Goal: Transaction & Acquisition: Purchase product/service

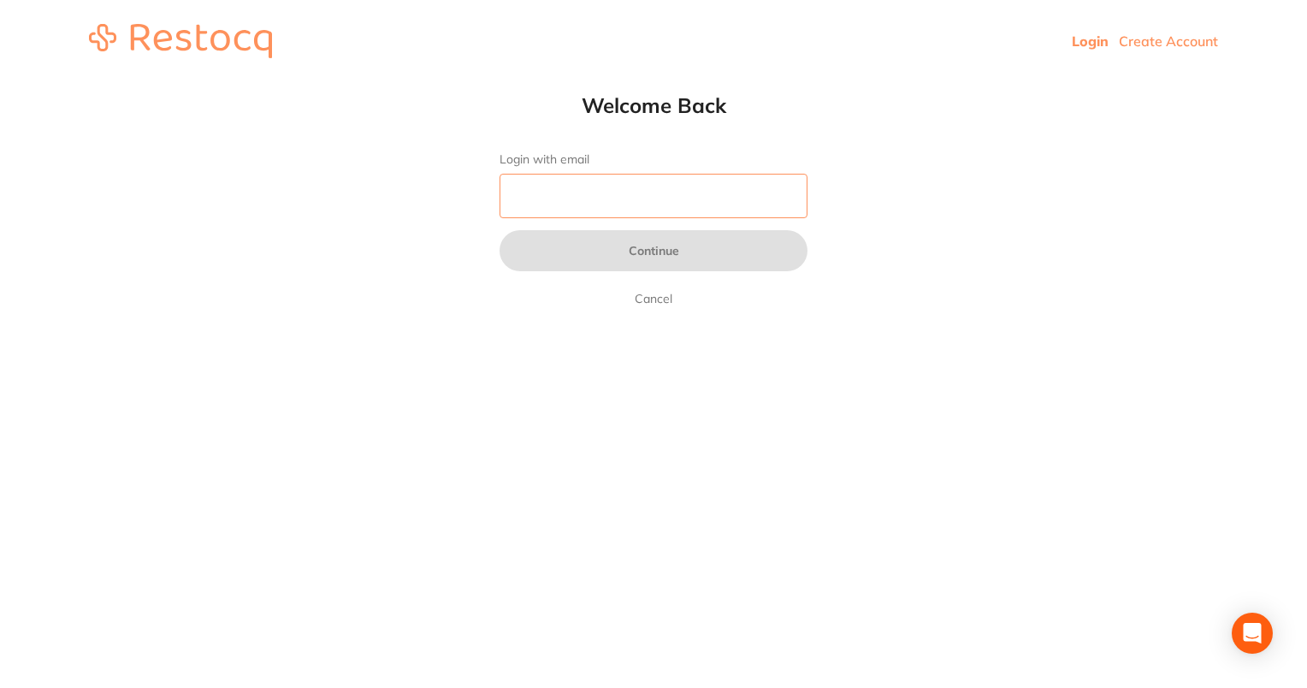
click at [592, 180] on input "Login with email" at bounding box center [654, 196] width 308 height 44
type input "[EMAIL_ADDRESS][DOMAIN_NAME]"
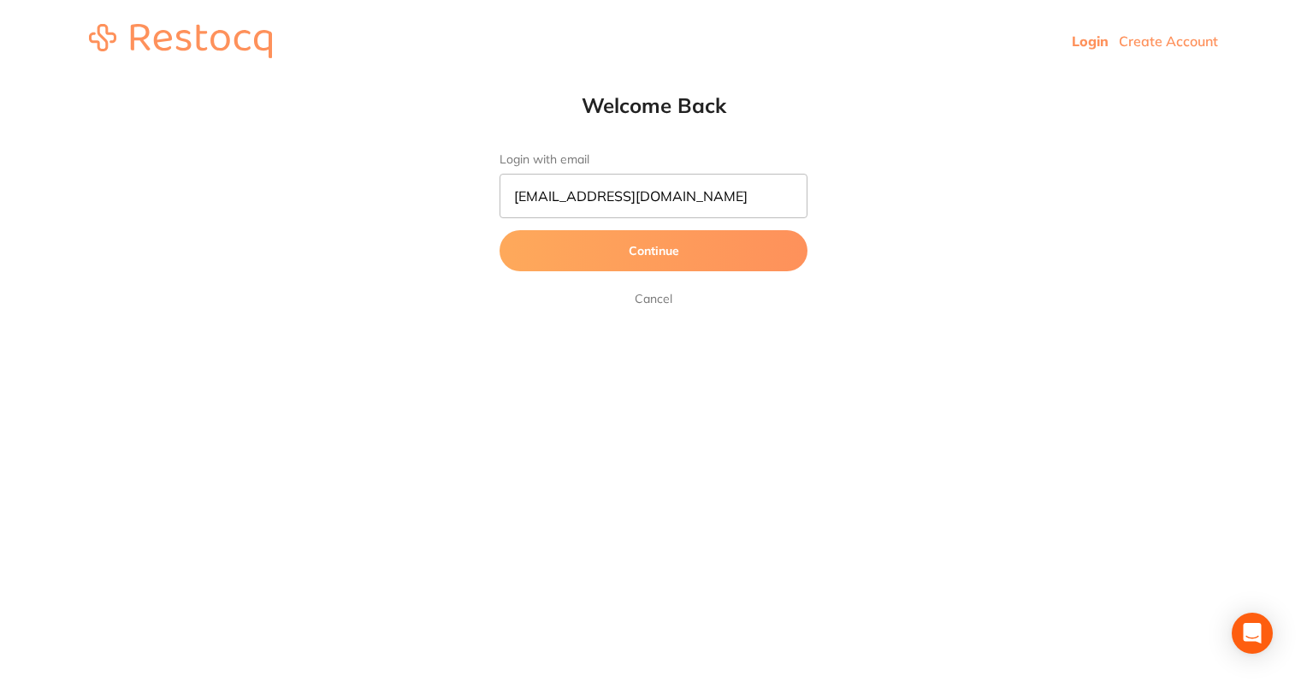
click at [567, 239] on button "Continue" at bounding box center [654, 250] width 308 height 41
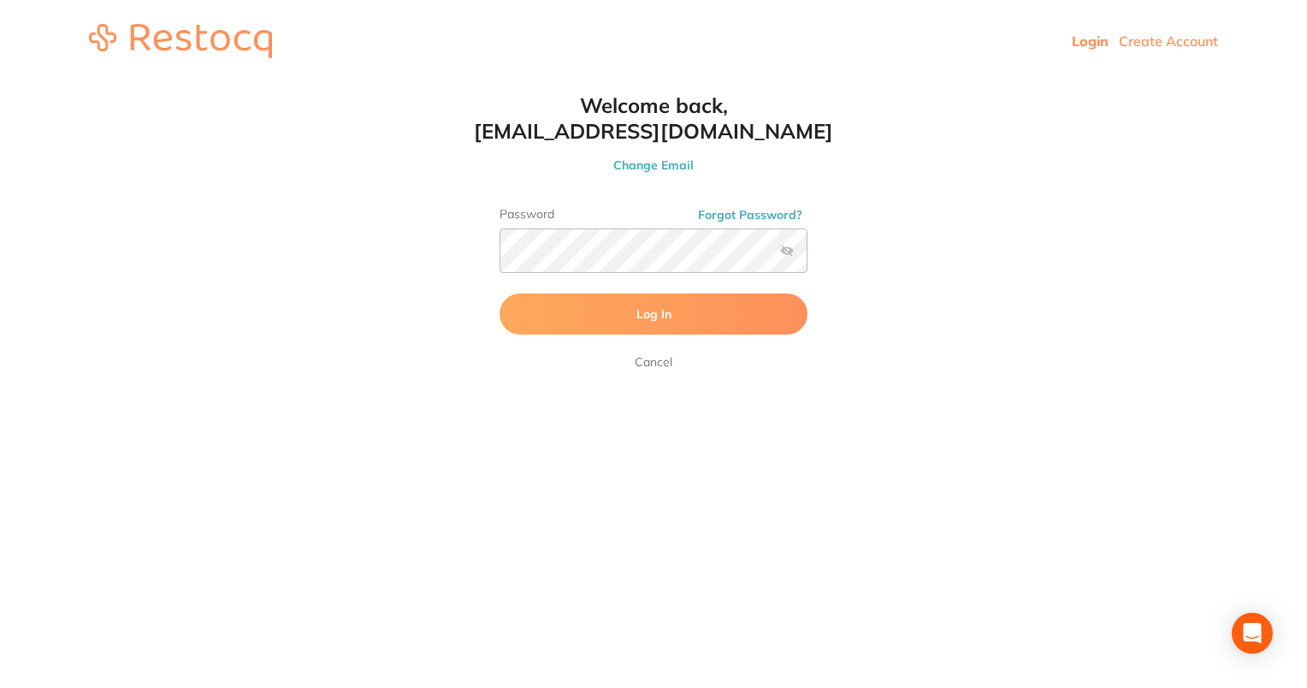
click at [781, 251] on label at bounding box center [787, 251] width 14 height 14
click at [807, 256] on input "checkbox" at bounding box center [807, 256] width 0 height 0
click at [683, 316] on button "Log In" at bounding box center [654, 313] width 308 height 41
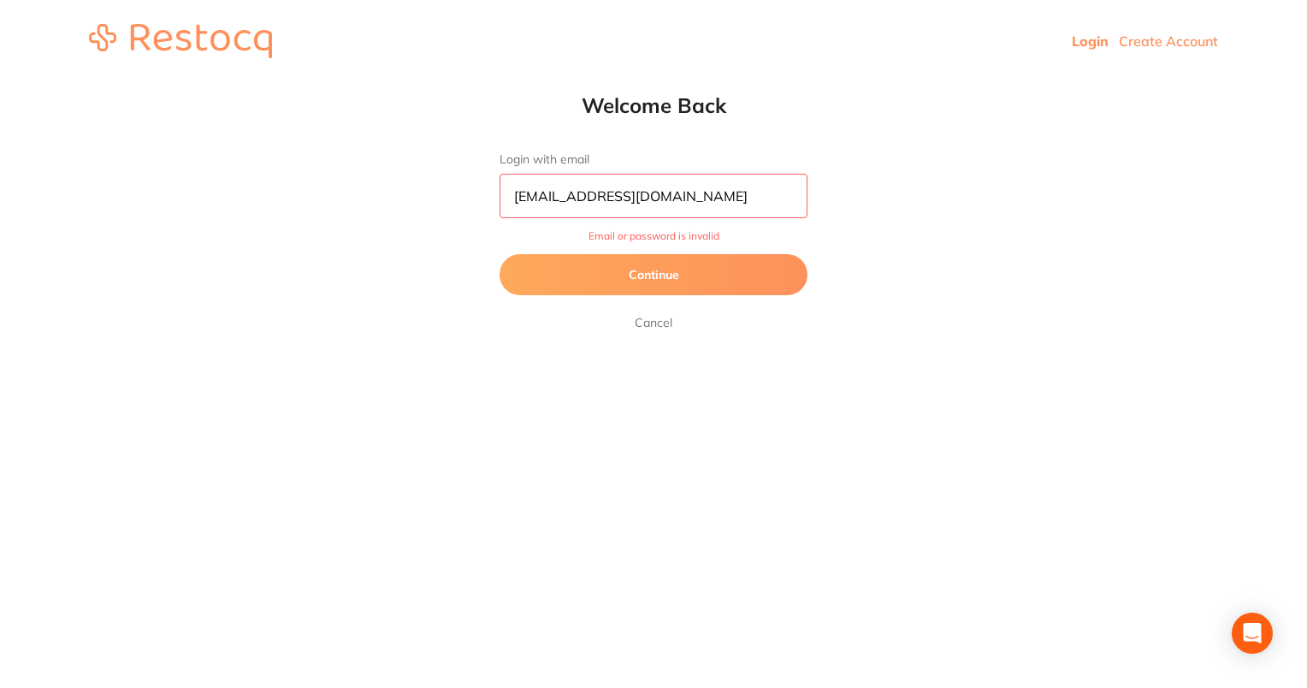
click at [600, 260] on button "Continue" at bounding box center [654, 274] width 308 height 41
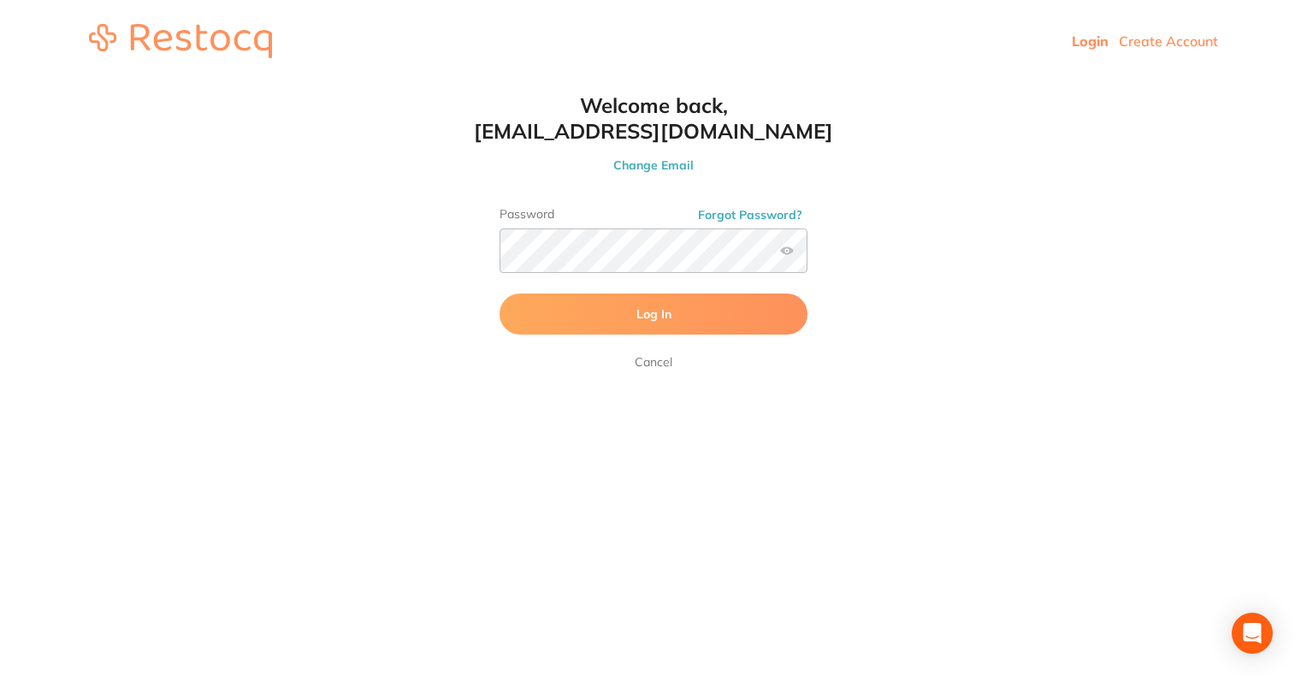
click at [643, 321] on span "Log In" at bounding box center [653, 313] width 35 height 15
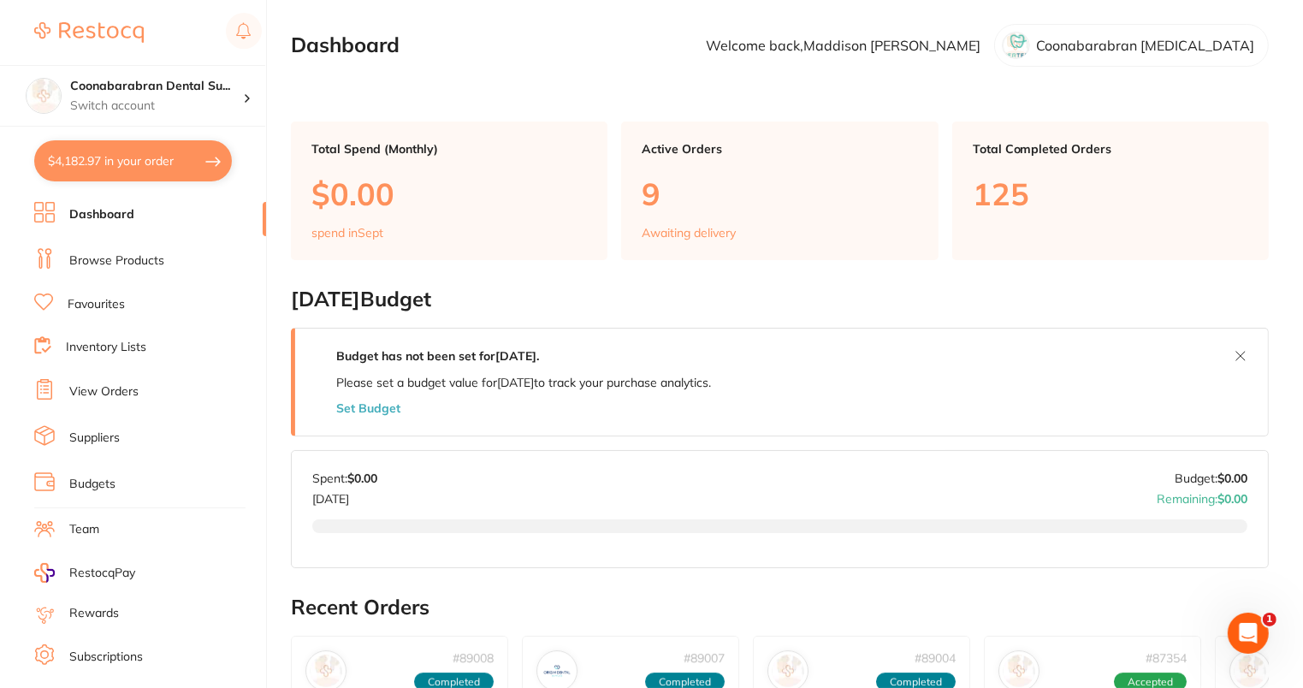
click at [81, 175] on button "$4,182.97 in your order" at bounding box center [133, 160] width 198 height 41
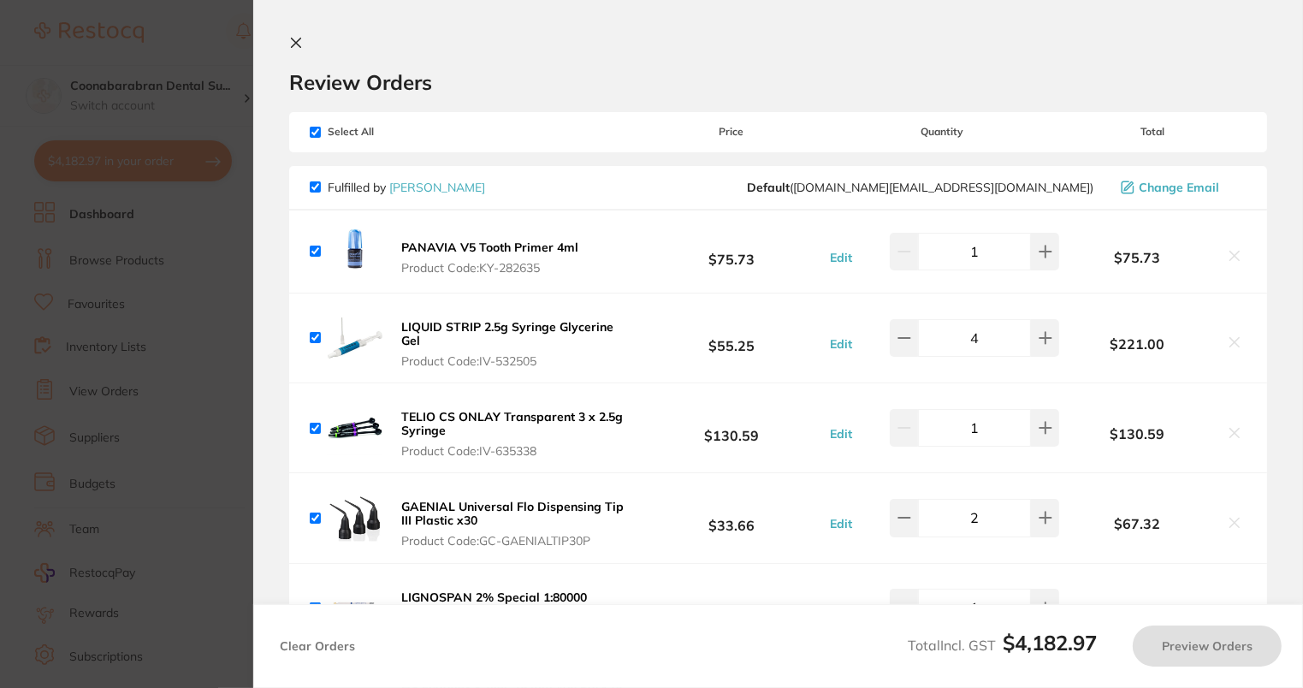
checkbox input "true"
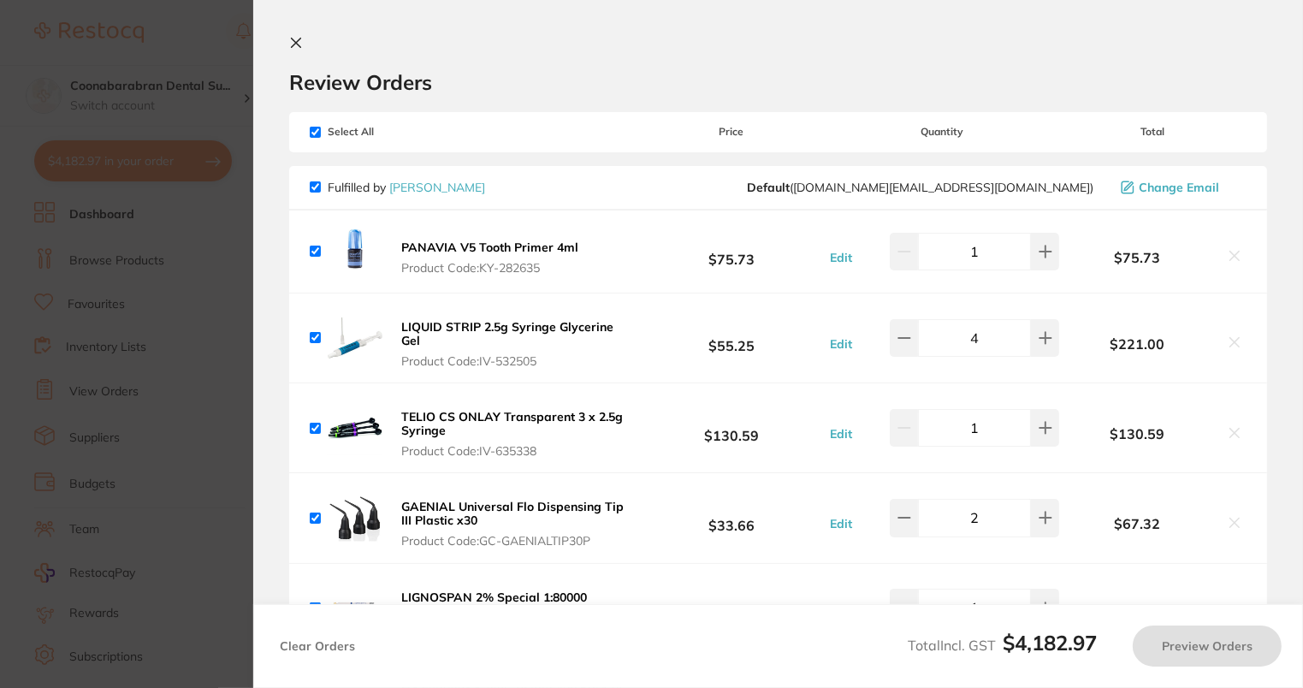
checkbox input "true"
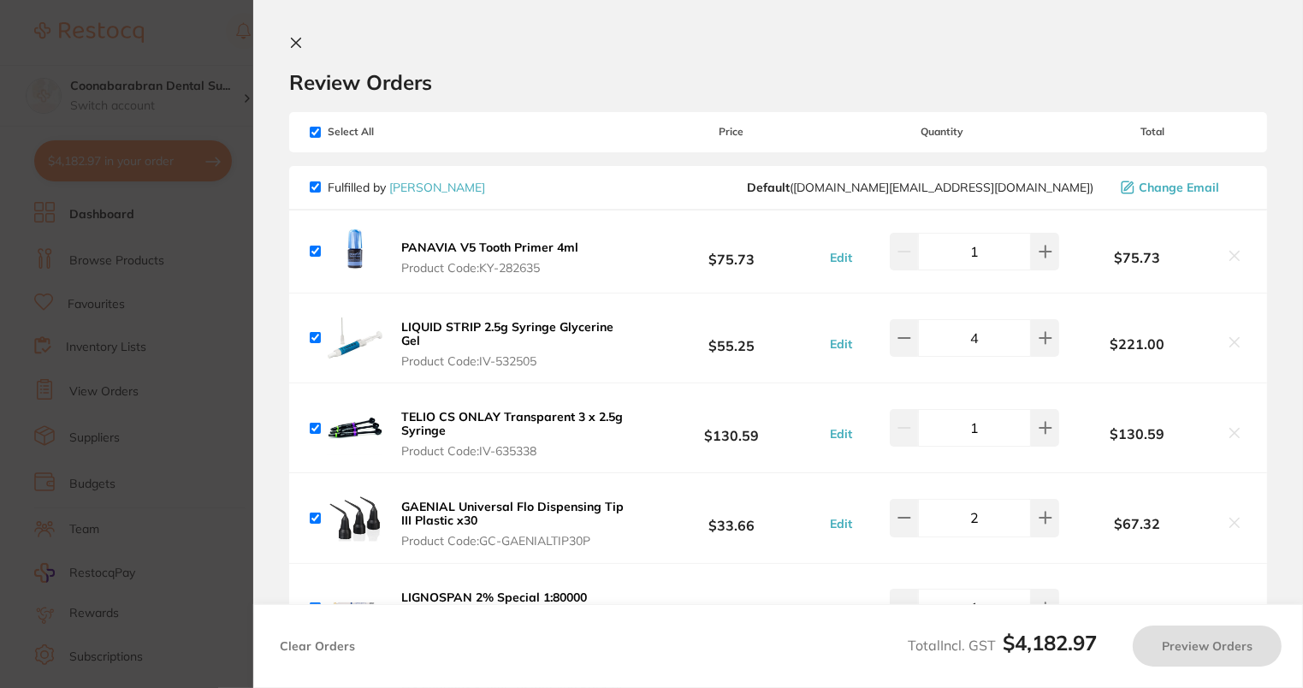
checkbox input "true"
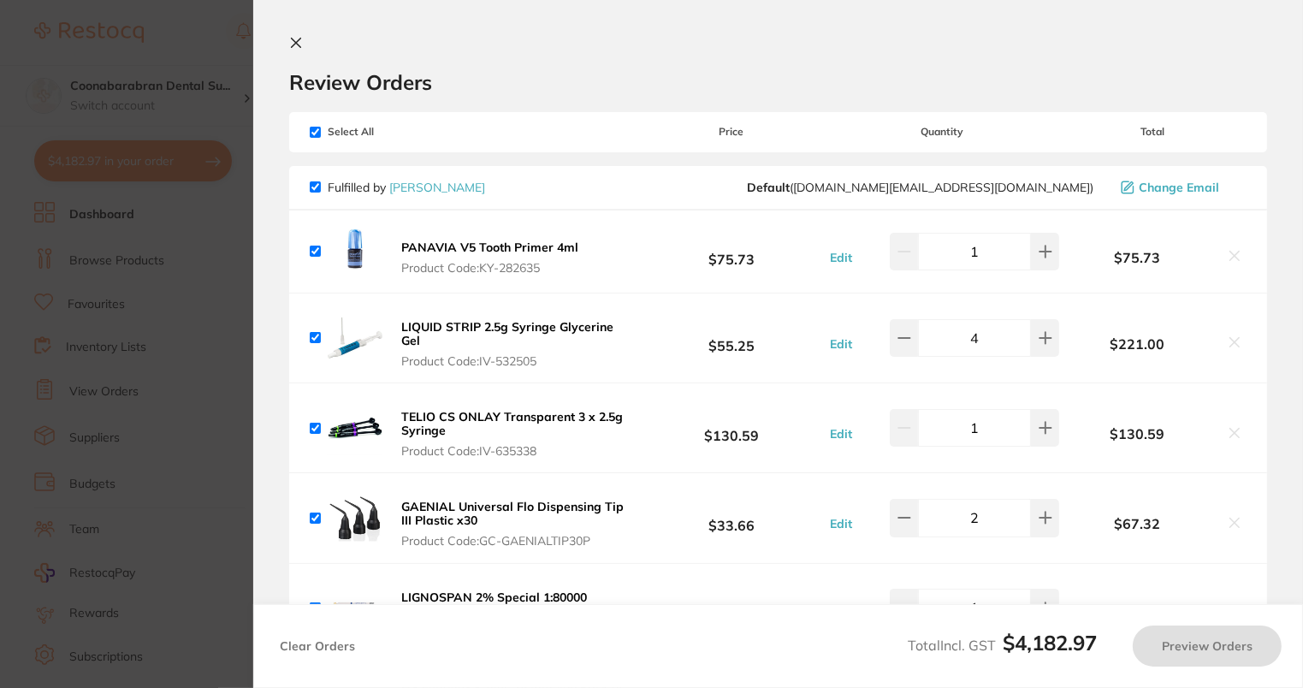
checkbox input "true"
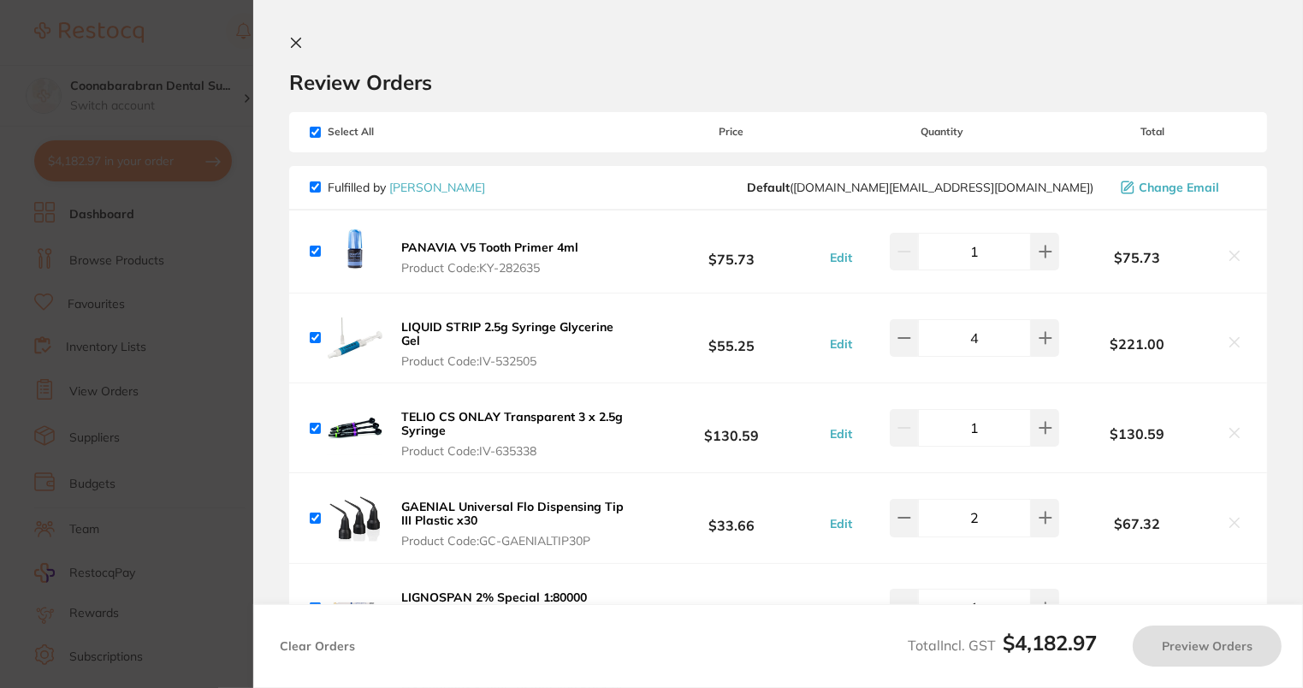
checkbox input "true"
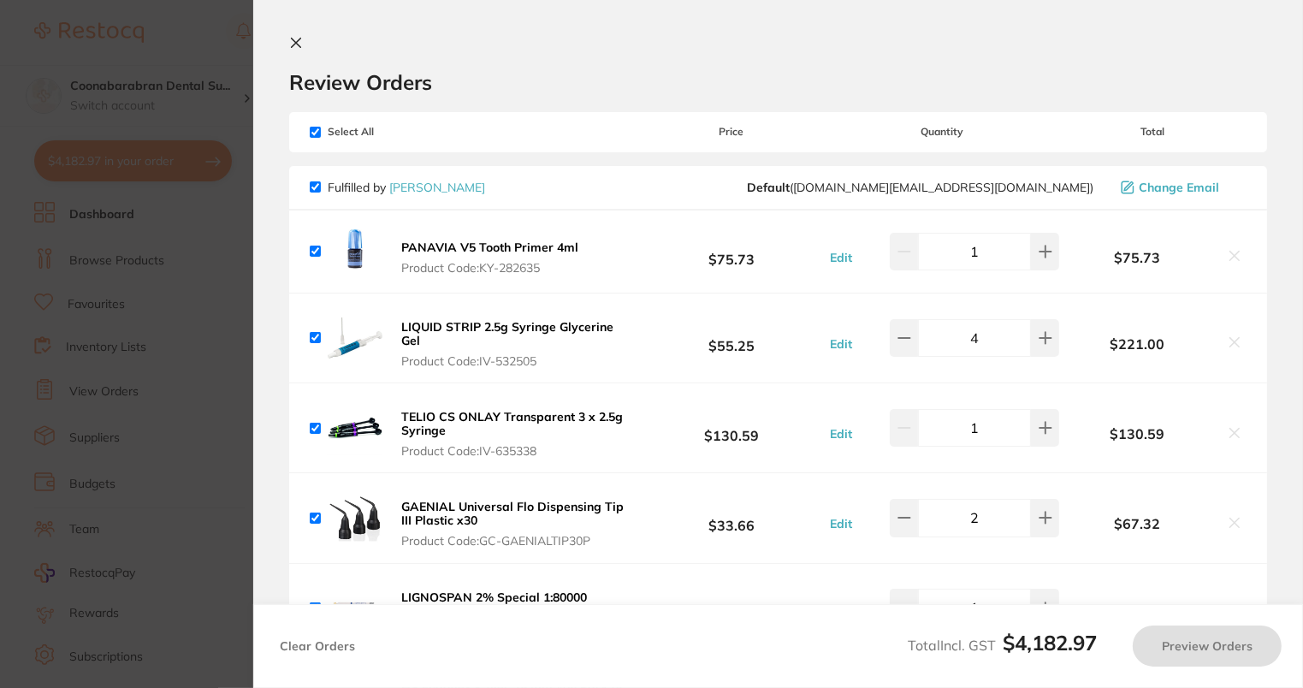
checkbox input "true"
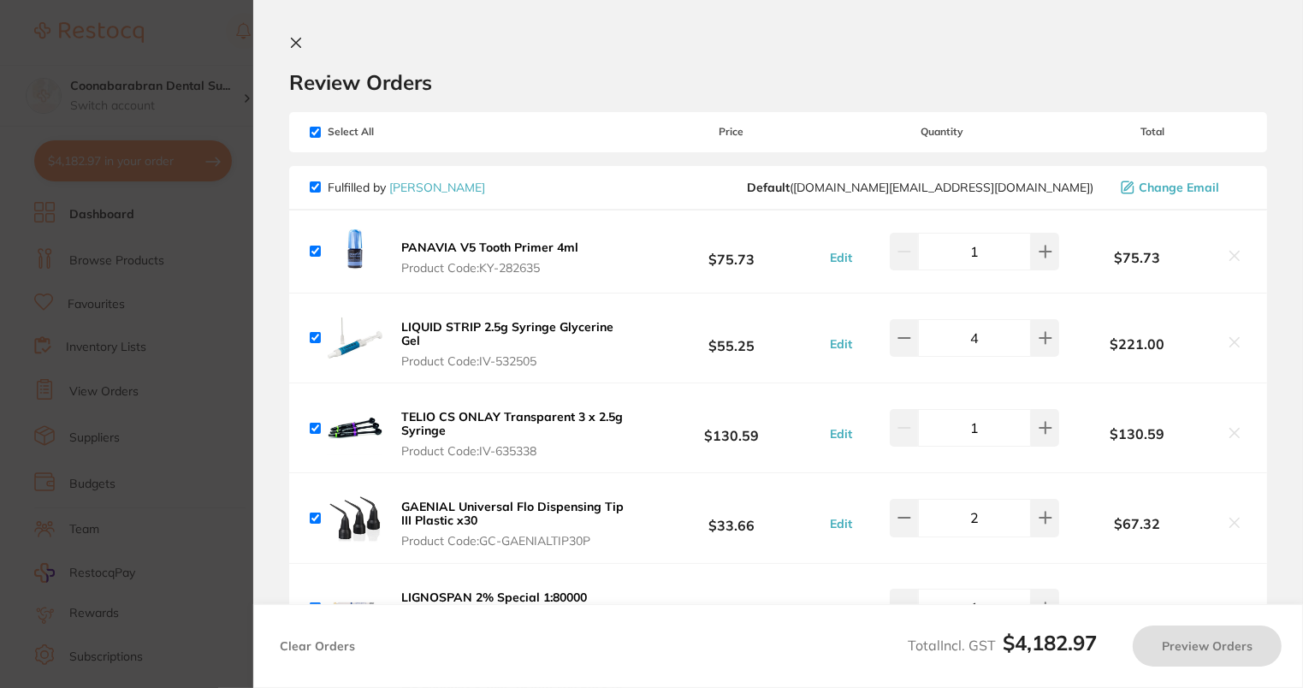
checkbox input "true"
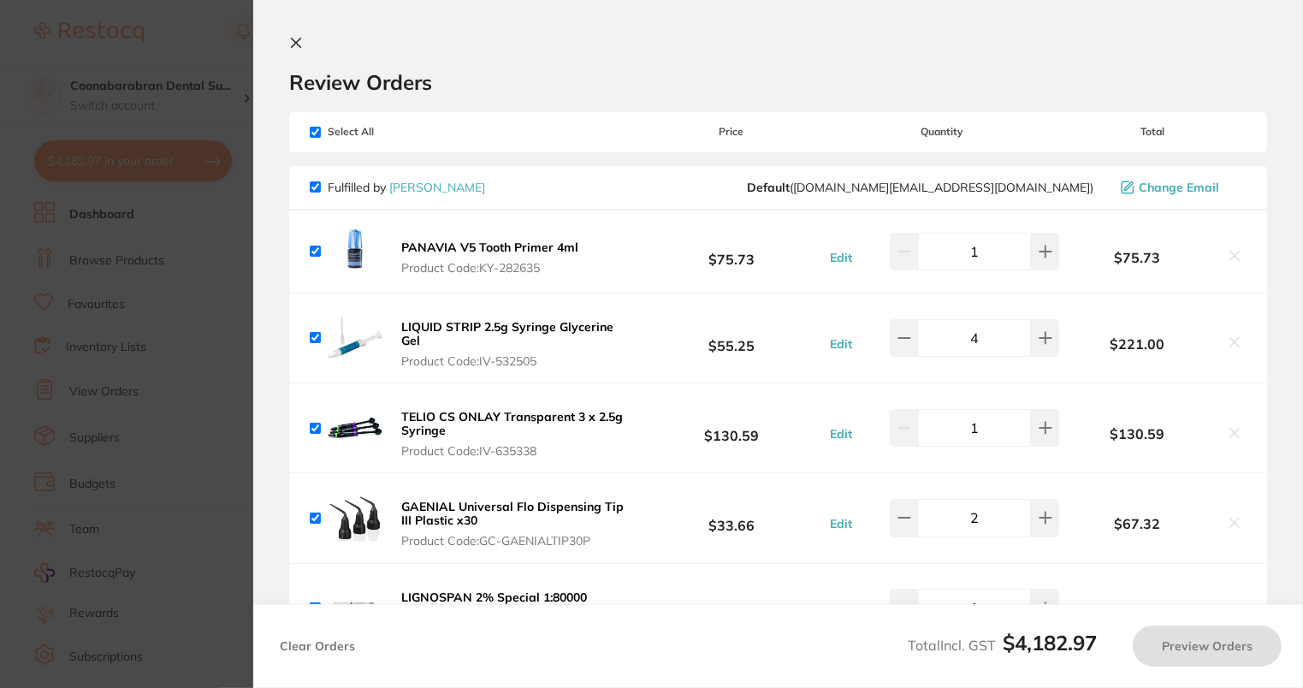
checkbox input "true"
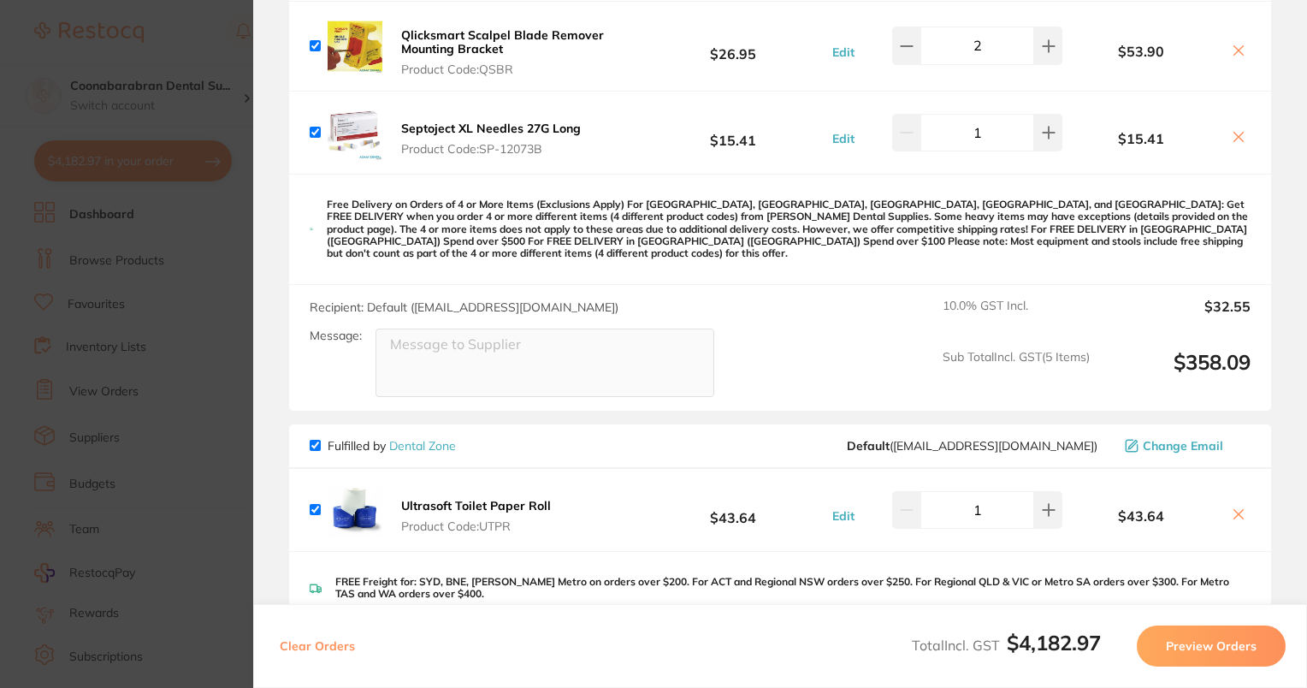
scroll to position [1680, 0]
click at [1239, 506] on icon at bounding box center [1239, 513] width 14 height 14
checkbox input "false"
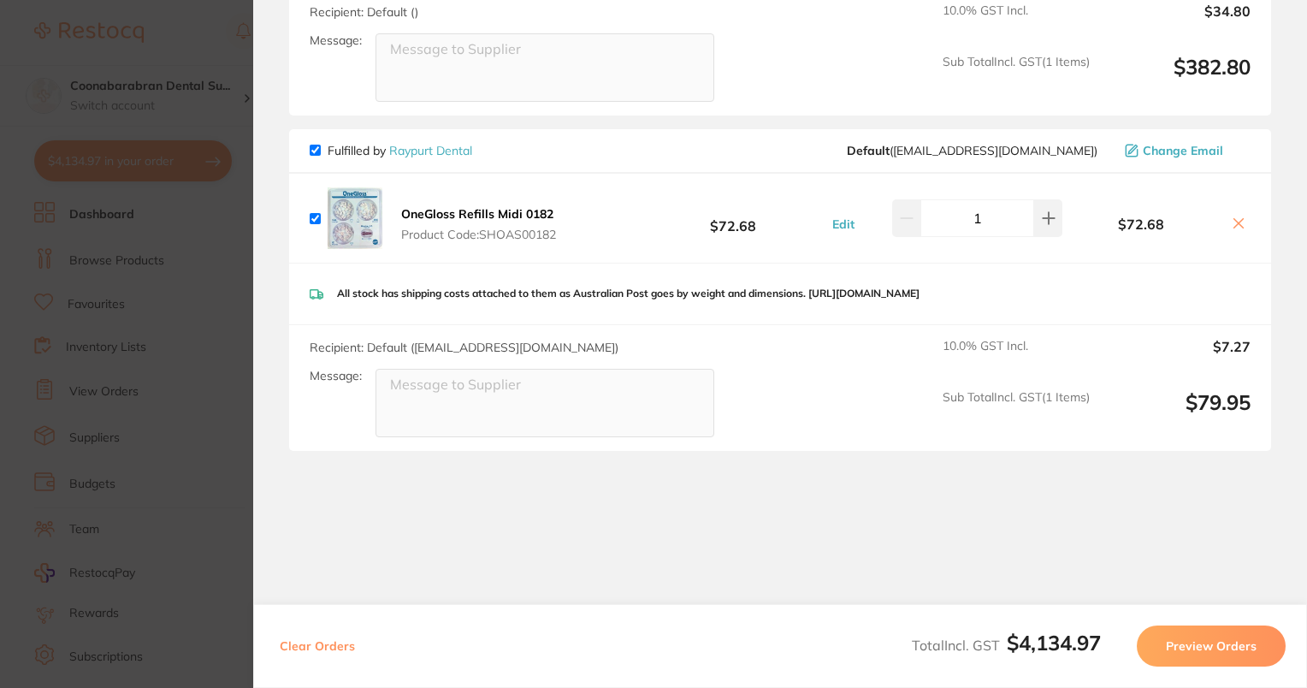
scroll to position [3691, 0]
click at [188, 64] on section "Update RRP Set your pre negotiated price for this item. Item Agreed RRP (excl. …" at bounding box center [653, 344] width 1307 height 688
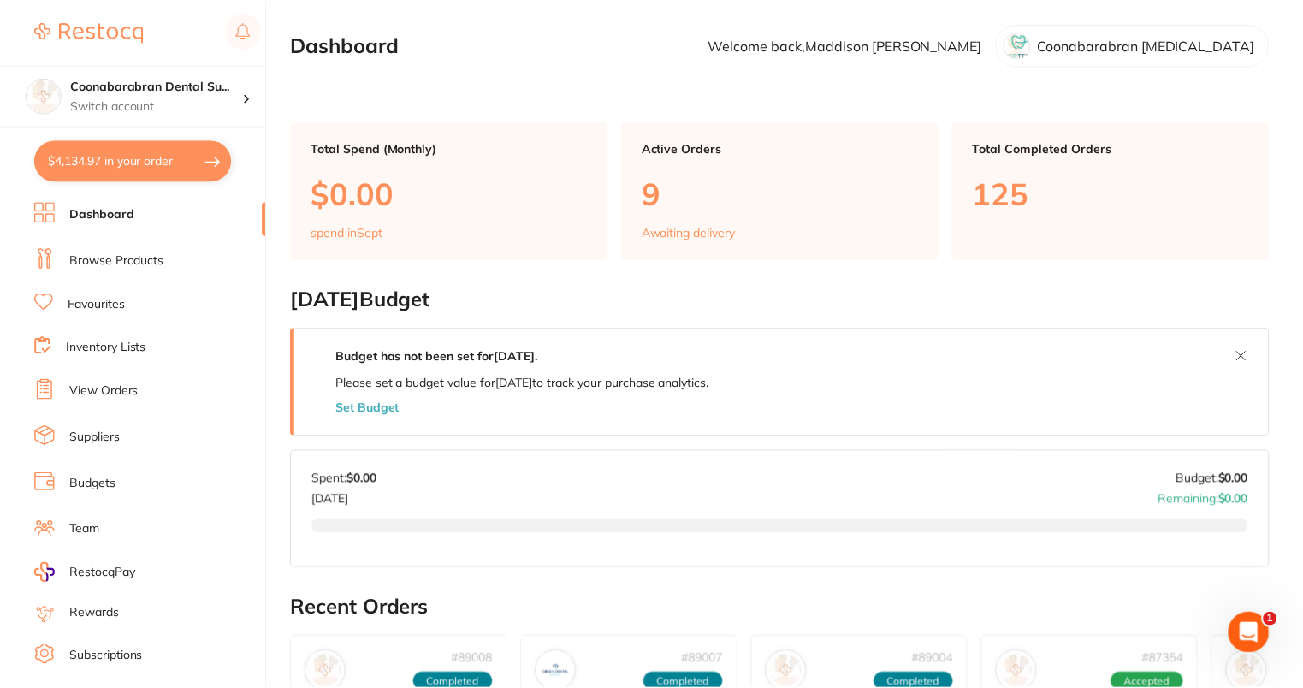
scroll to position [645, 0]
